Goal: Information Seeking & Learning: Learn about a topic

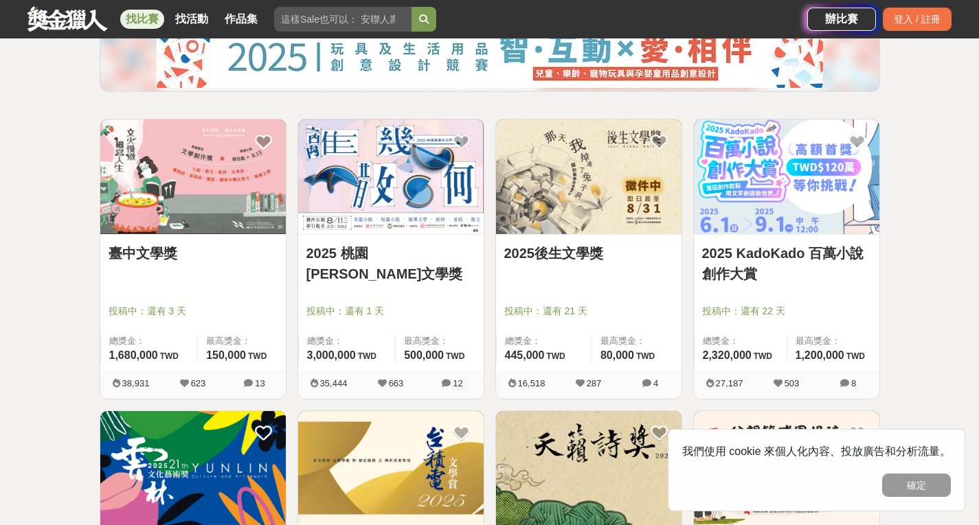
scroll to position [186, 0]
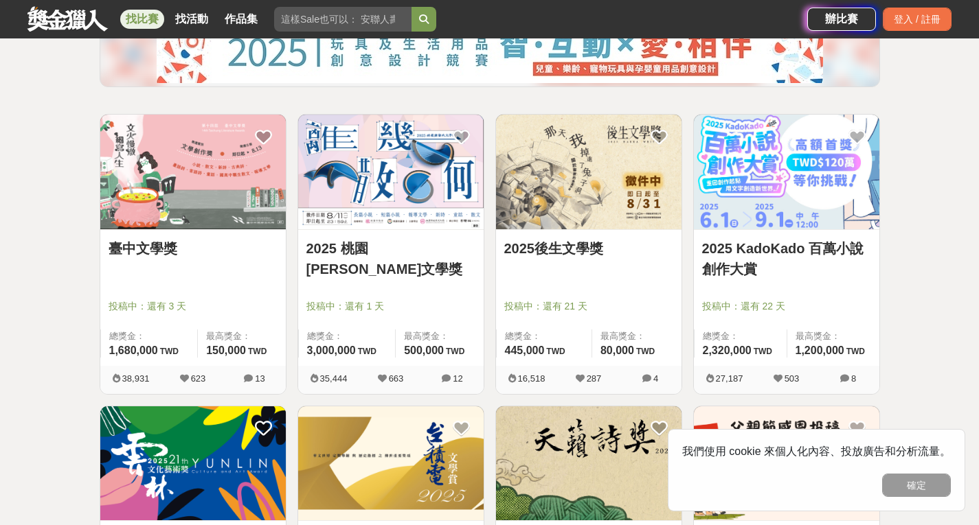
click at [126, 244] on link "臺中文學獎" at bounding box center [192, 248] width 169 height 21
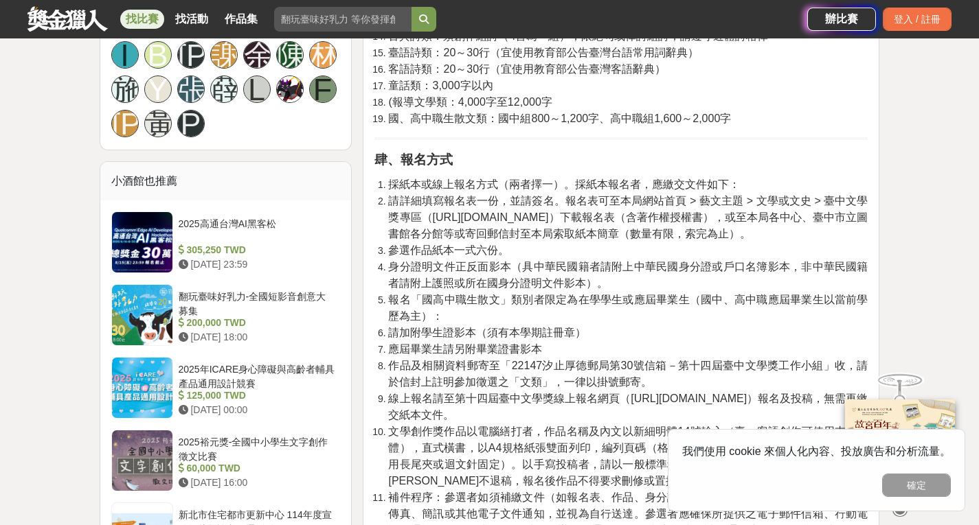
scroll to position [1194, 0]
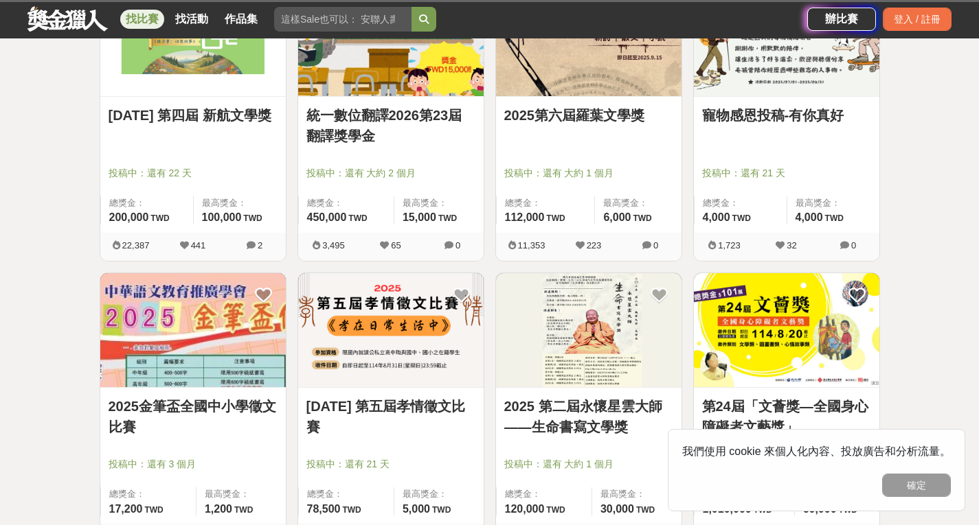
scroll to position [186, 0]
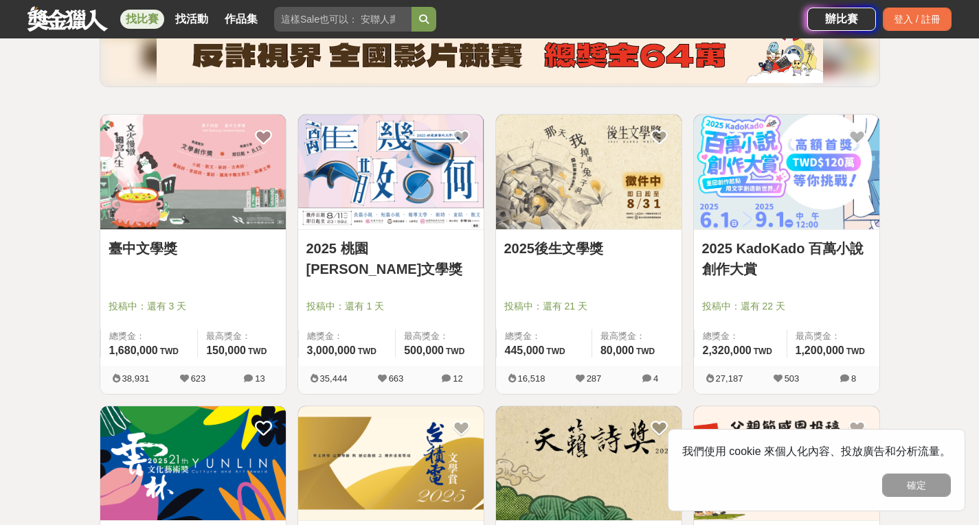
click at [408, 245] on link "2025 桃園[PERSON_NAME]文學獎" at bounding box center [390, 258] width 169 height 41
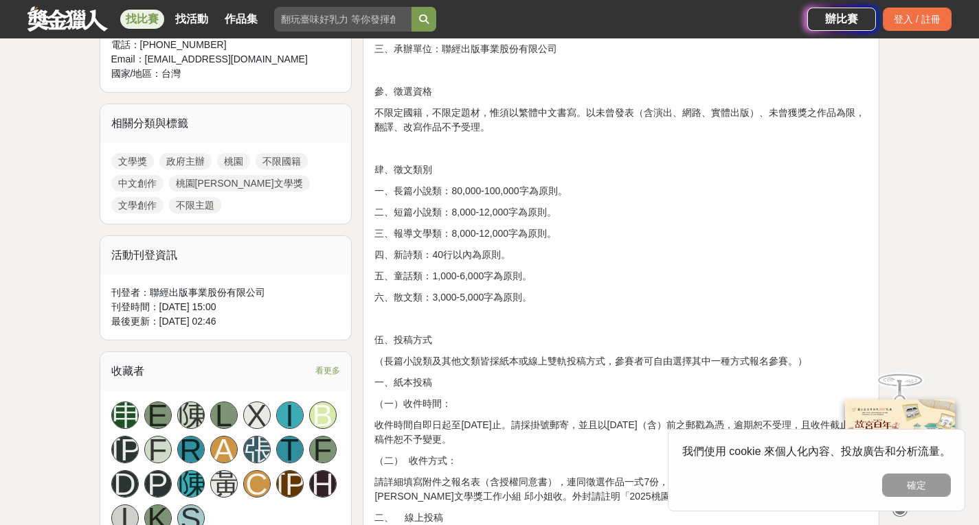
scroll to position [561, 0]
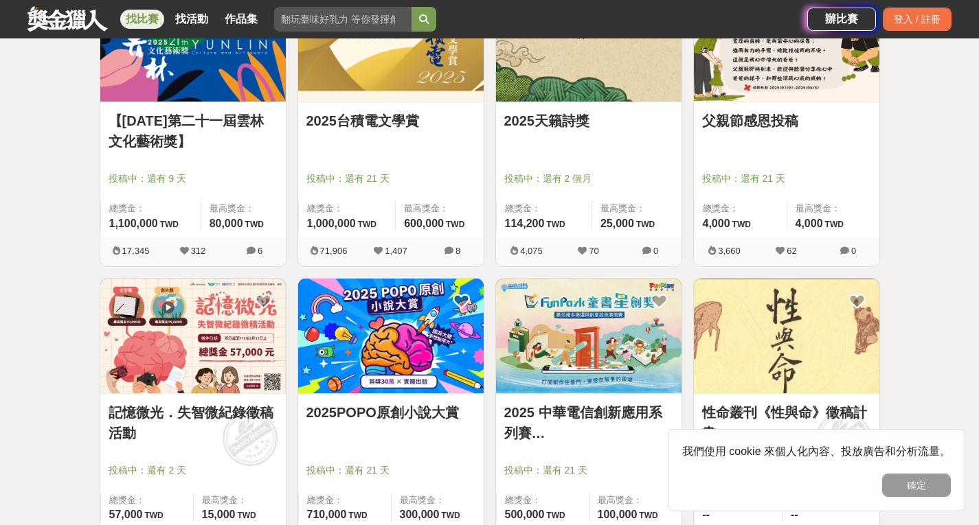
scroll to position [683, 0]
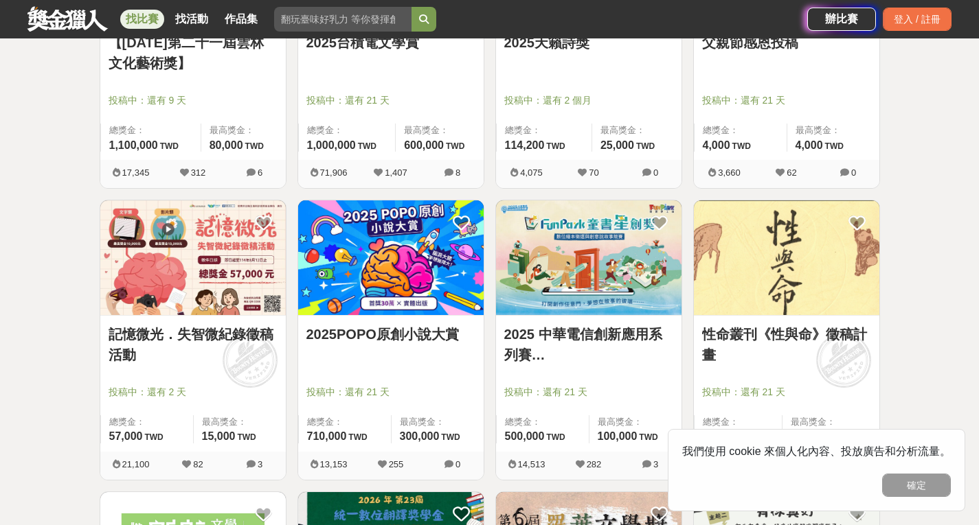
click at [366, 329] on link "2025POPO原創小說大賞" at bounding box center [390, 334] width 169 height 21
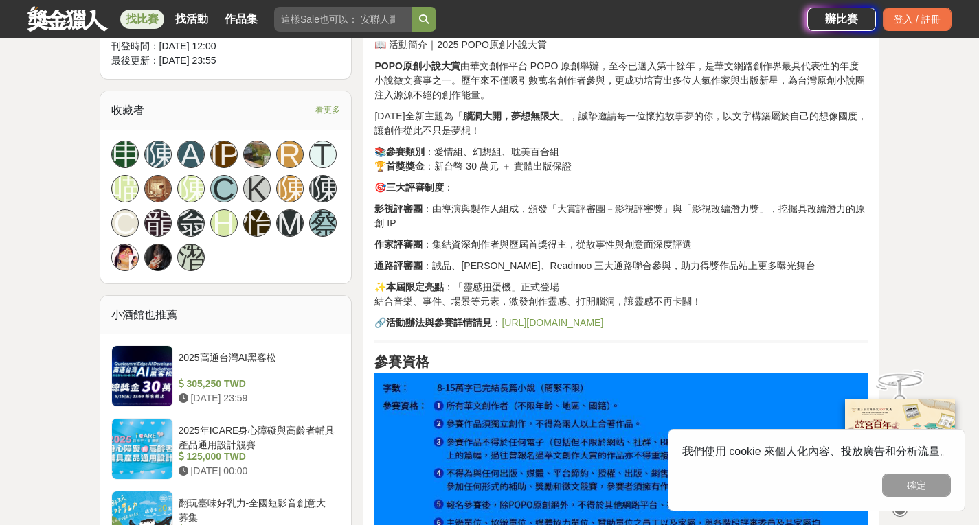
scroll to position [1117, 0]
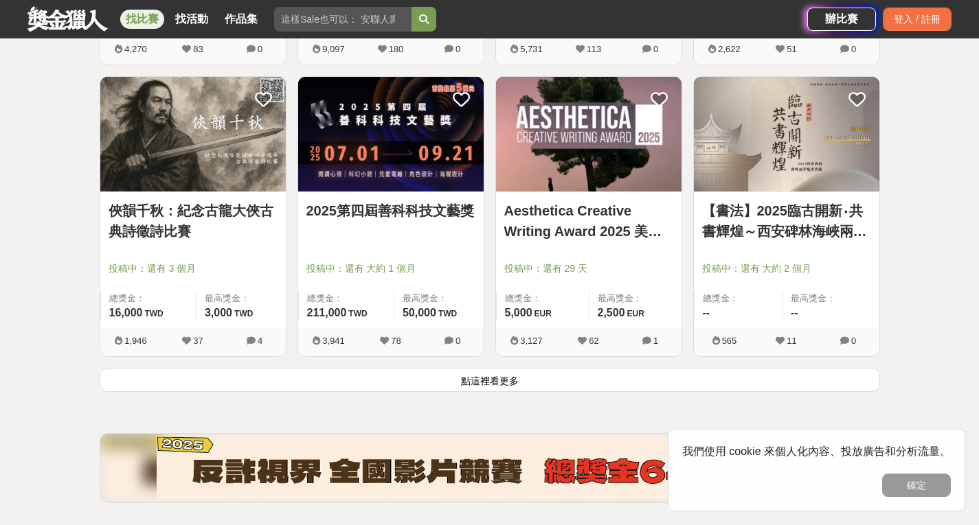
scroll to position [1684, 0]
